Goal: Information Seeking & Learning: Find specific fact

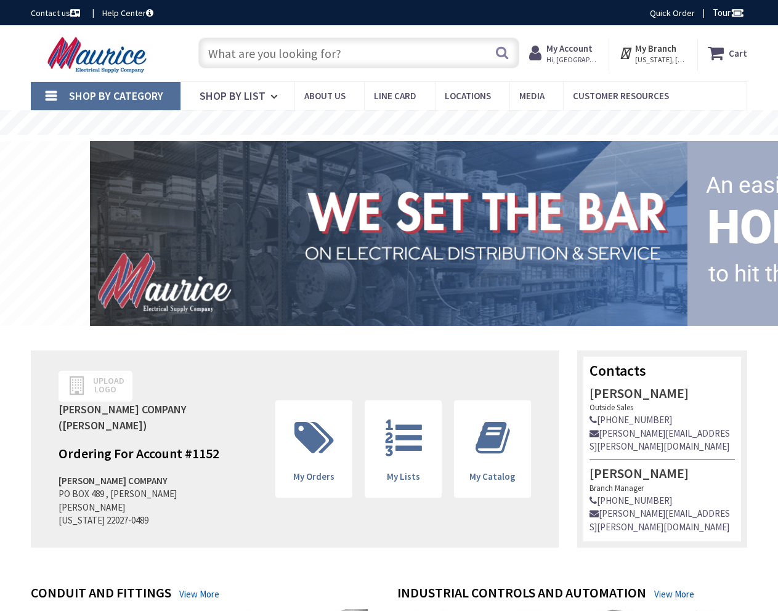
click at [261, 49] on input "text" at bounding box center [358, 53] width 321 height 31
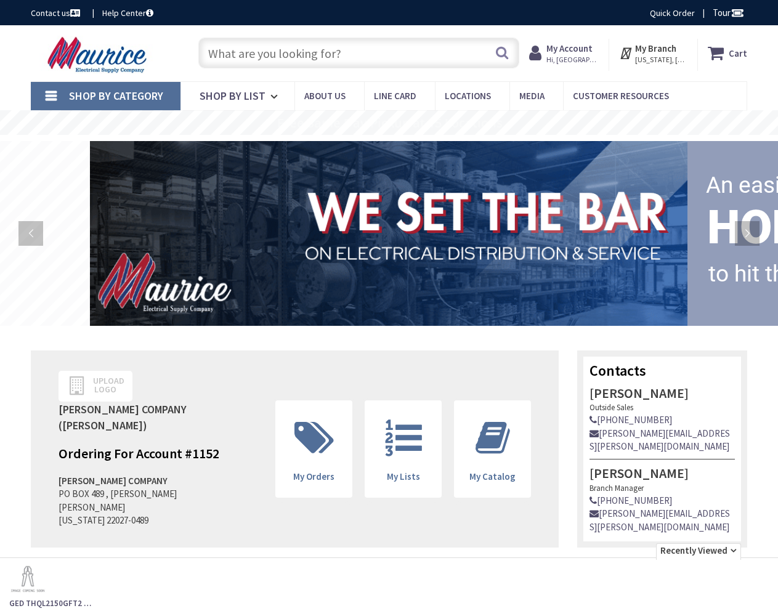
type input "CHP42B200X7"
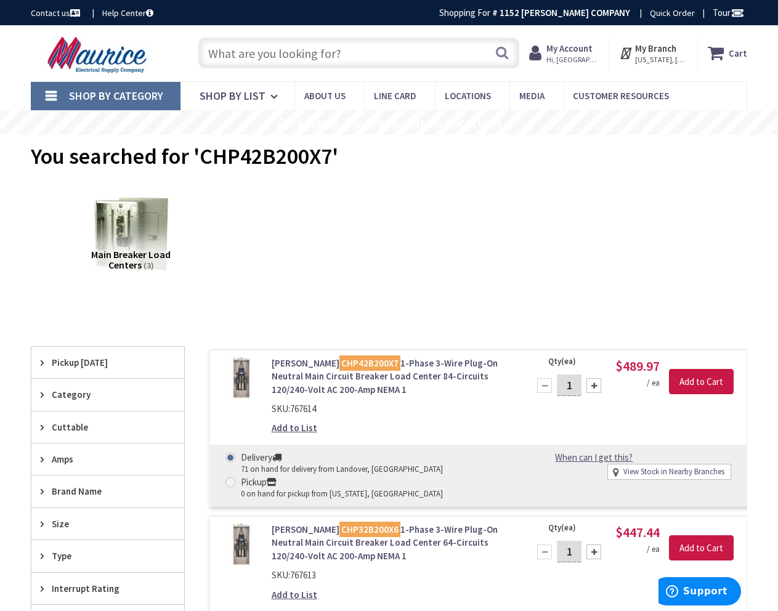
click at [306, 60] on input "text" at bounding box center [358, 53] width 321 height 31
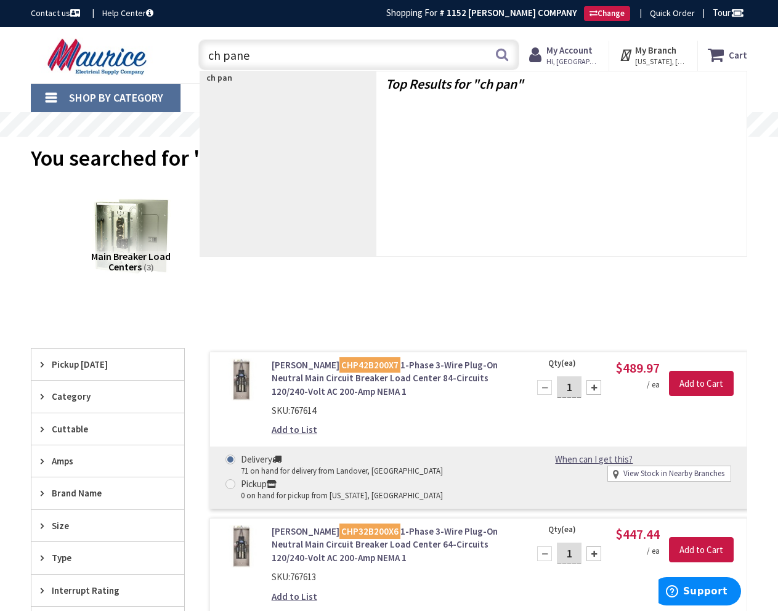
type input "ch panel"
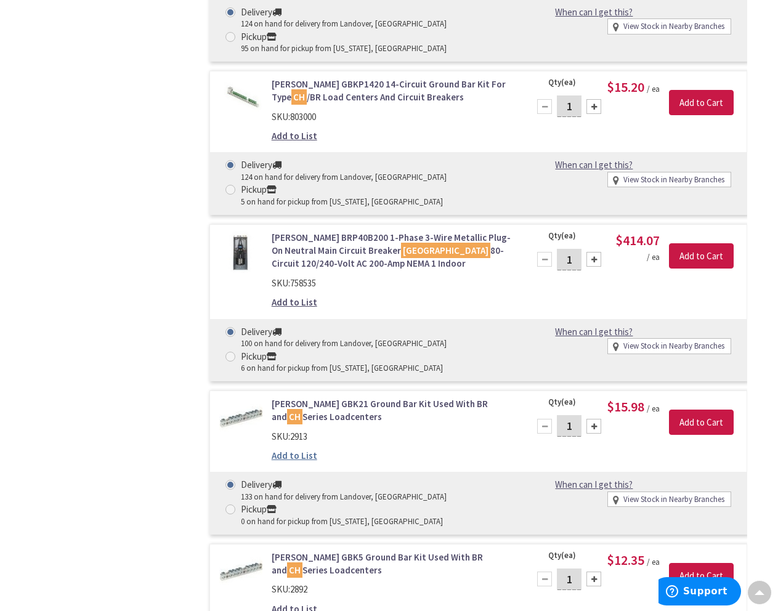
scroll to position [5613, 0]
